Goal: Task Accomplishment & Management: Manage account settings

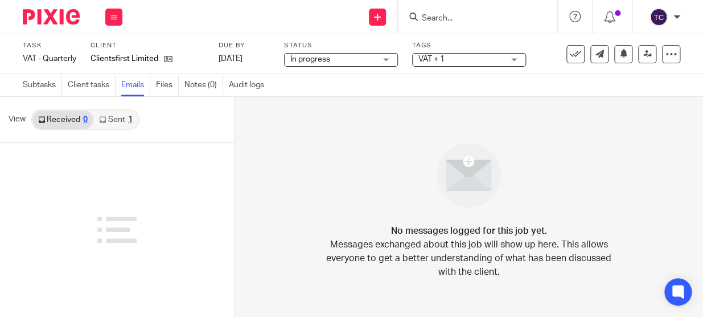
click at [57, 21] on img at bounding box center [51, 16] width 57 height 15
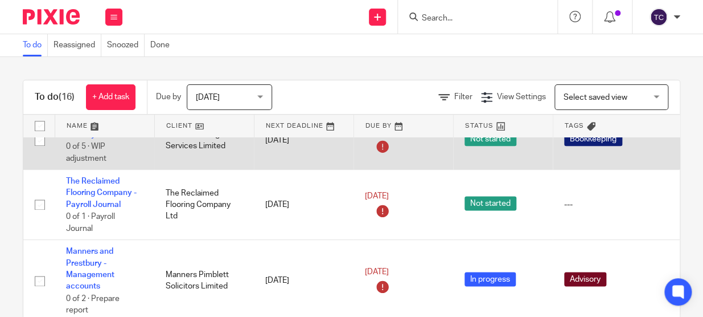
scroll to position [570, 0]
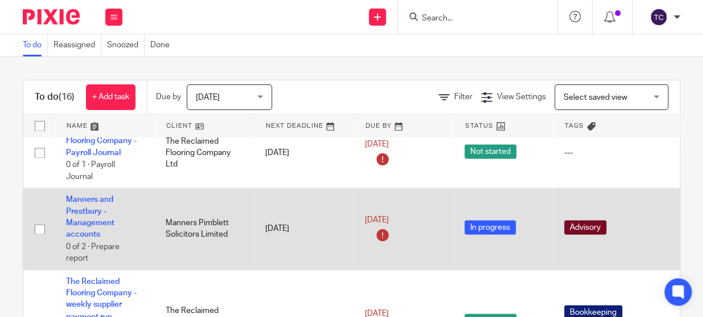
click at [39, 225] on input "checkbox" at bounding box center [40, 229] width 22 height 22
checkbox input "true"
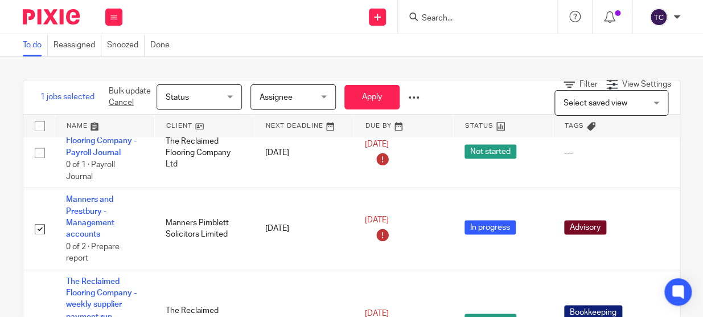
click at [234, 107] on div "Status Status" at bounding box center [199, 97] width 85 height 26
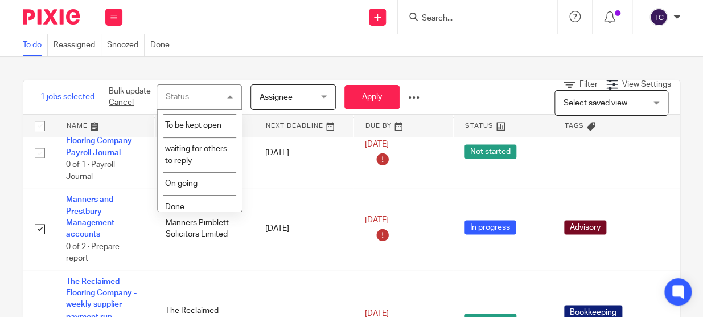
scroll to position [94, 0]
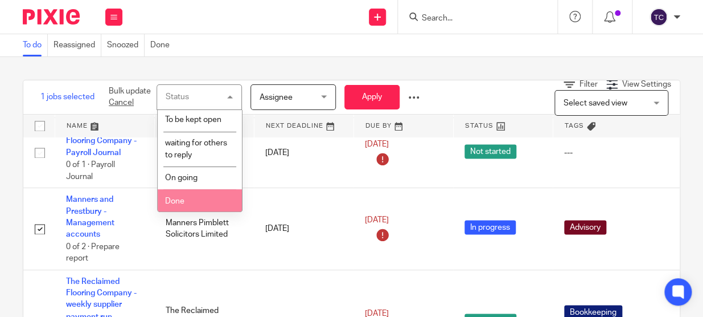
click at [200, 194] on li "Done" at bounding box center [200, 200] width 84 height 23
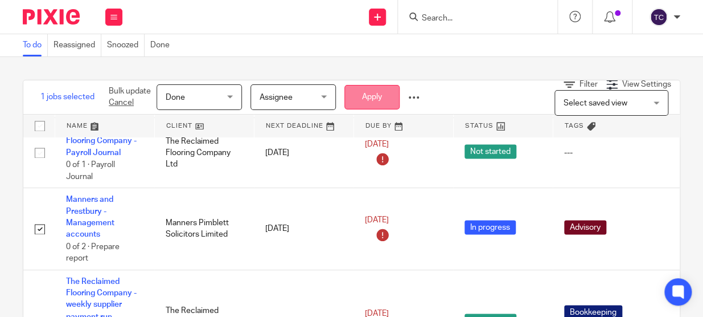
click at [373, 104] on button "Apply" at bounding box center [372, 97] width 55 height 24
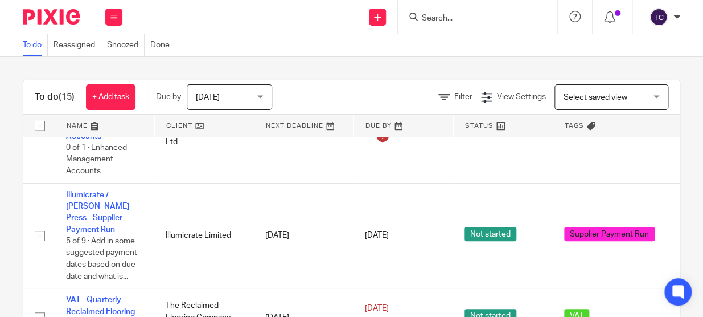
scroll to position [850, 0]
